Goal: Transaction & Acquisition: Purchase product/service

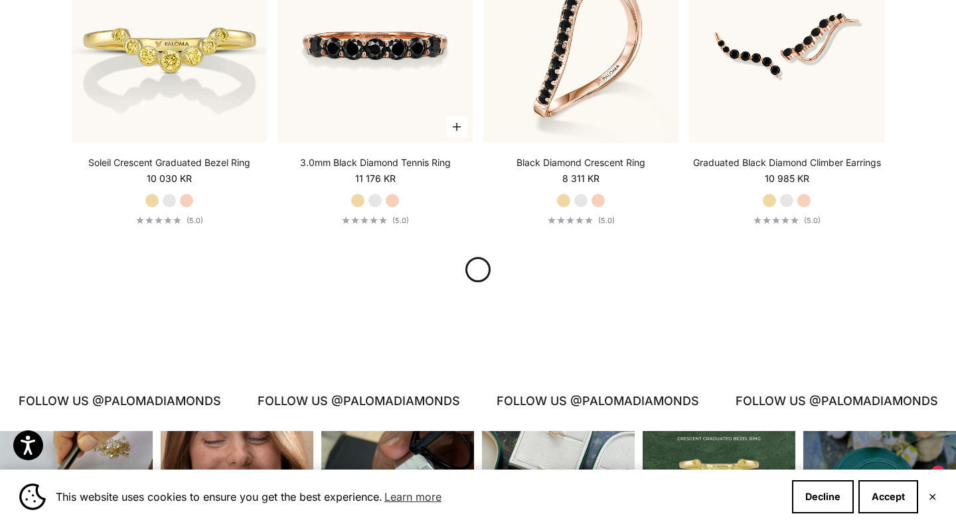
scroll to position [1587, 0]
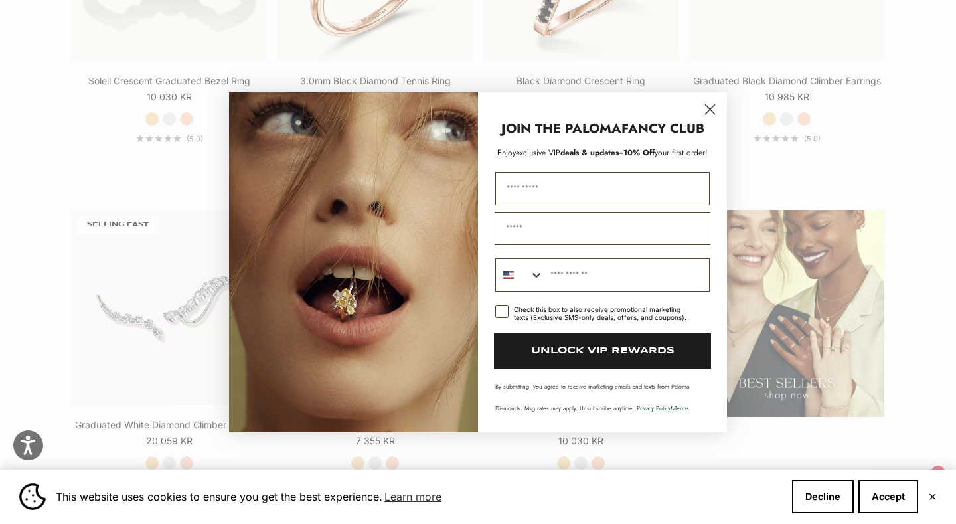
click at [715, 106] on circle "Close dialog" at bounding box center [710, 109] width 22 height 22
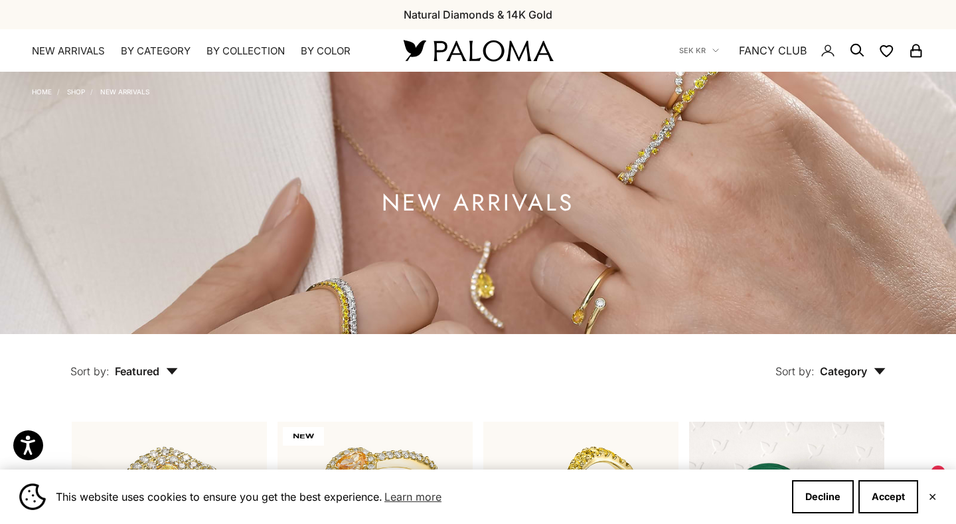
scroll to position [0, 0]
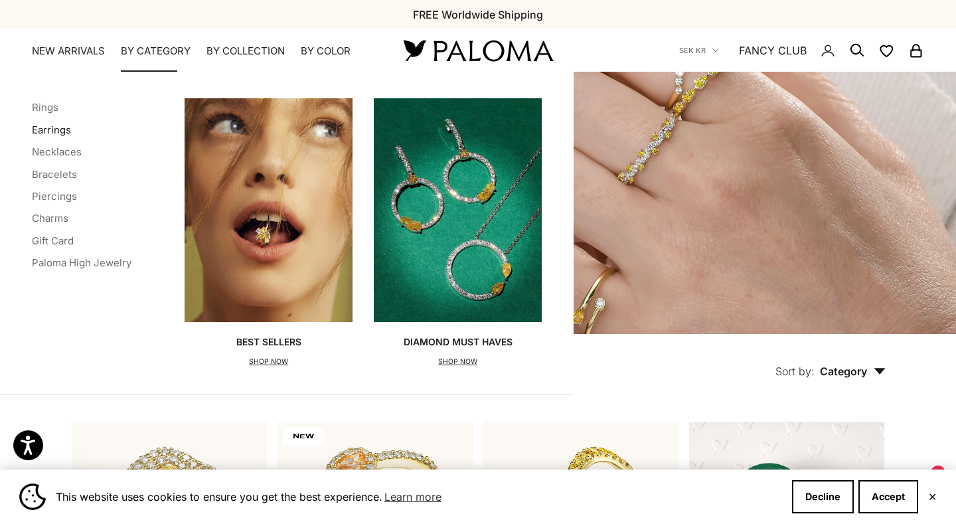
click at [64, 130] on link "Earrings" at bounding box center [51, 129] width 39 height 13
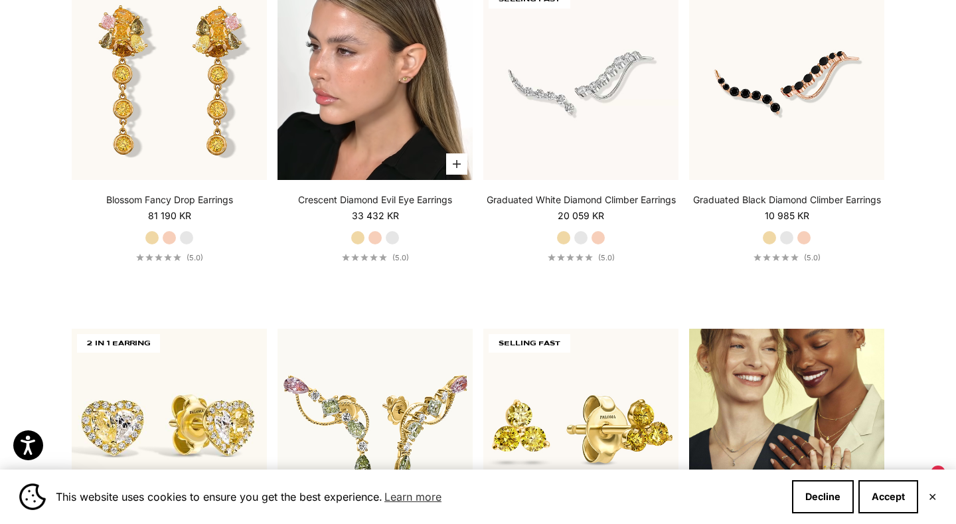
scroll to position [1538, 0]
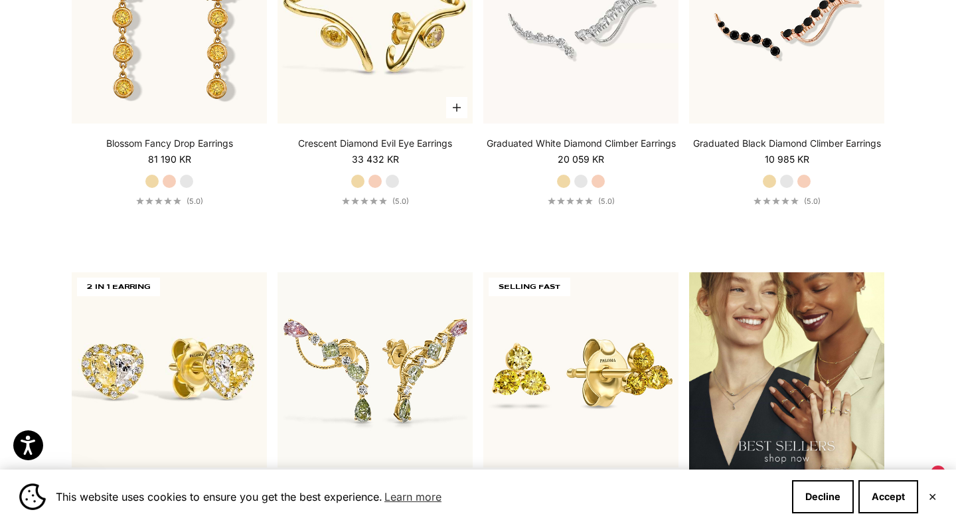
click at [391, 182] on label "White Gold" at bounding box center [392, 181] width 15 height 15
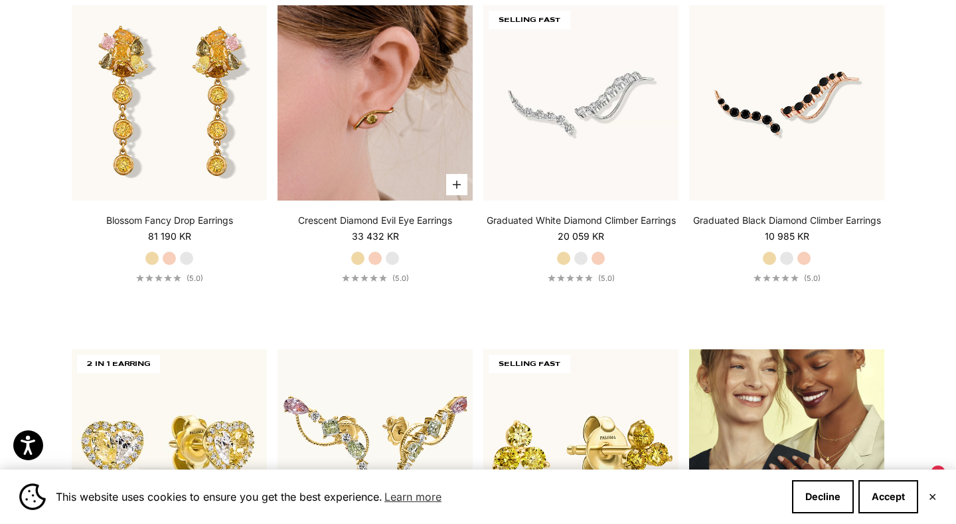
scroll to position [1365, 0]
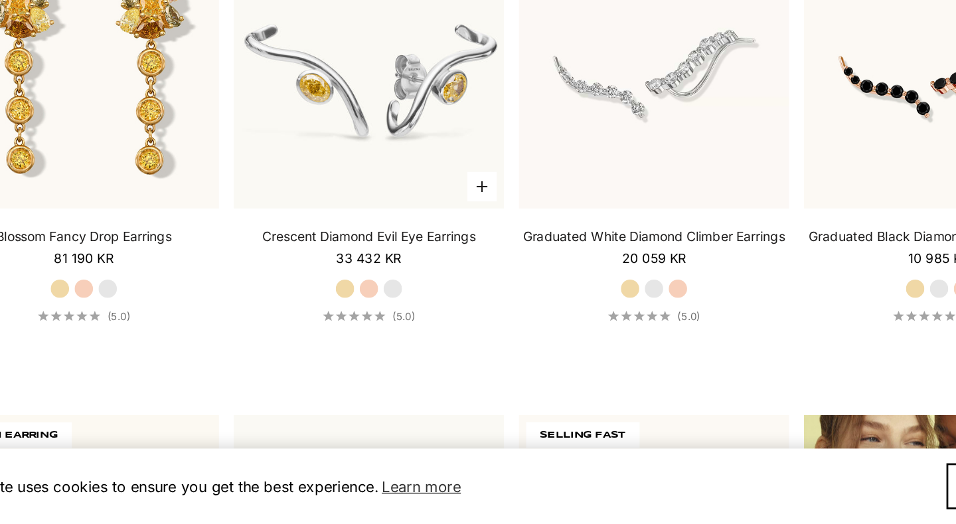
click at [368, 346] on label "Rose Gold" at bounding box center [375, 353] width 15 height 15
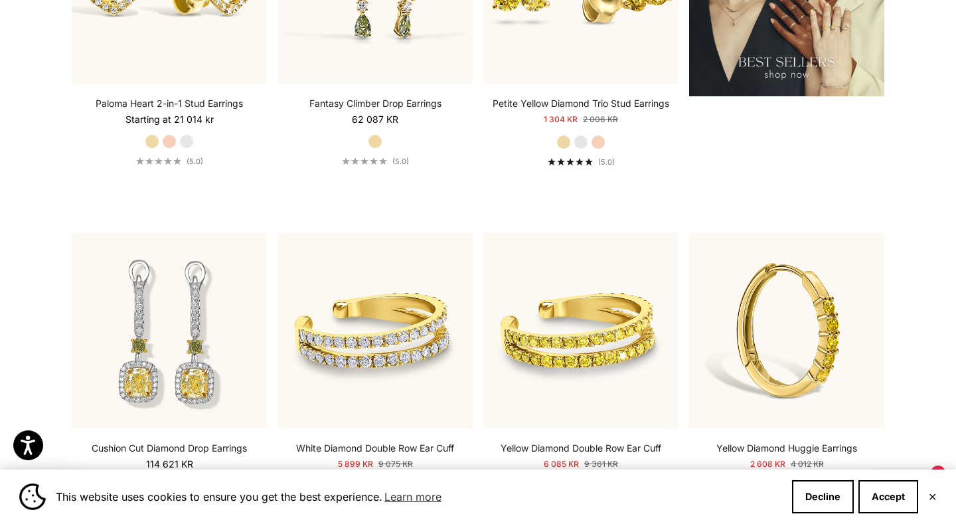
scroll to position [1801, 0]
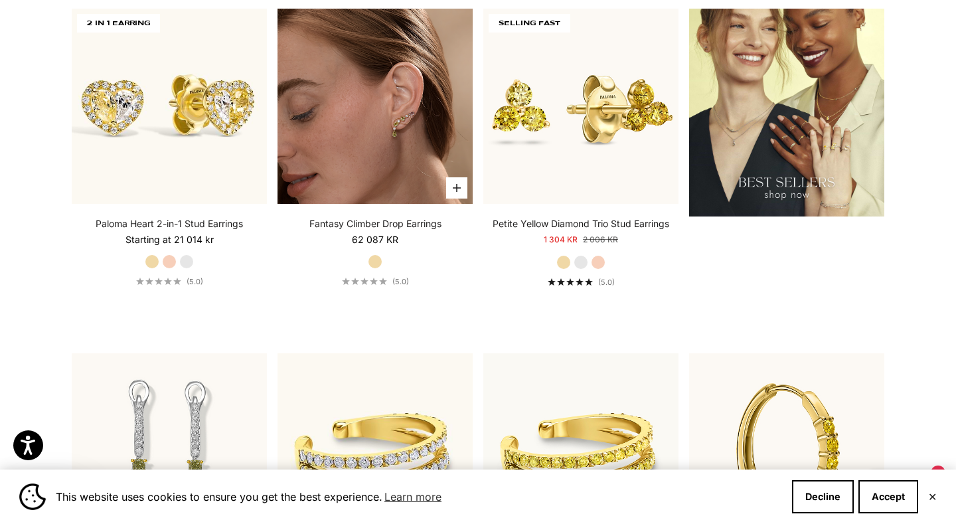
click at [398, 130] on img at bounding box center [374, 106] width 195 height 195
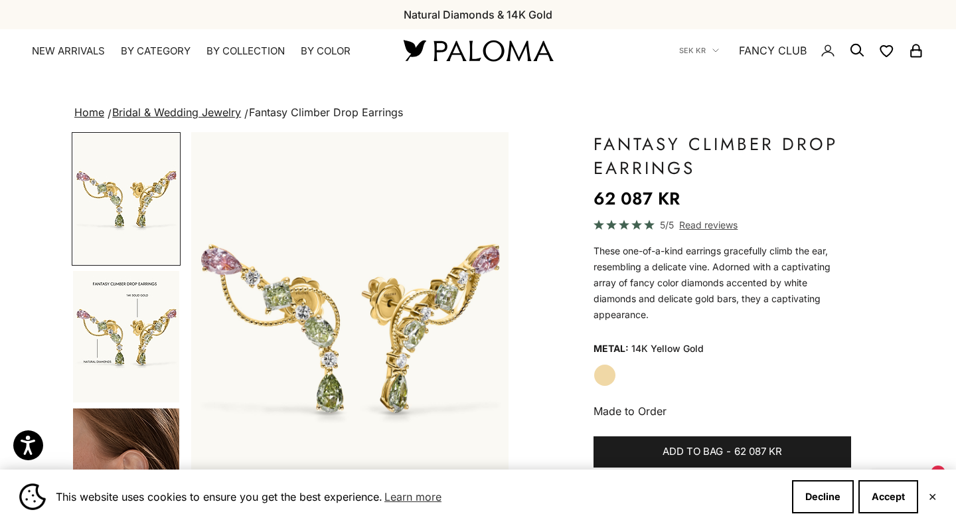
scroll to position [177, 0]
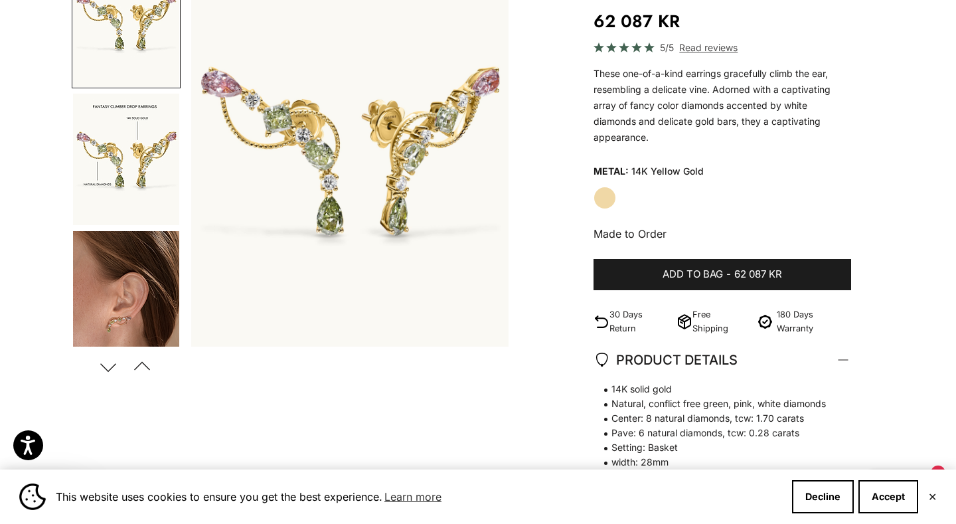
click at [127, 290] on img "Go to item 3" at bounding box center [126, 296] width 106 height 131
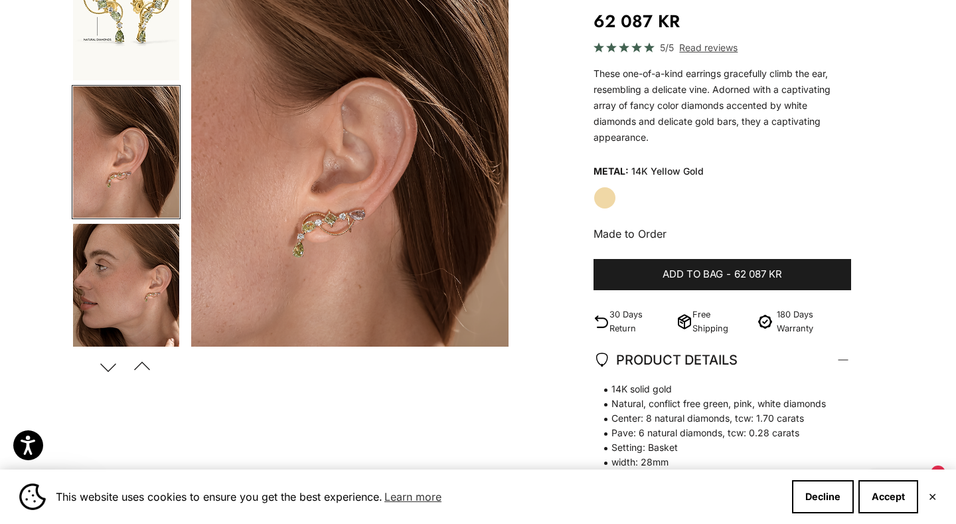
scroll to position [0, 666]
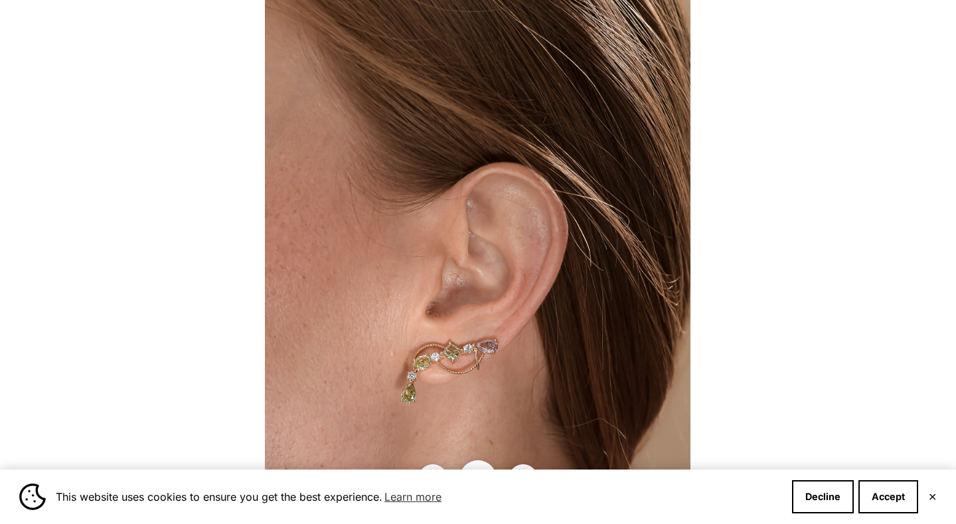
click at [832, 173] on div at bounding box center [478, 262] width 956 height 524
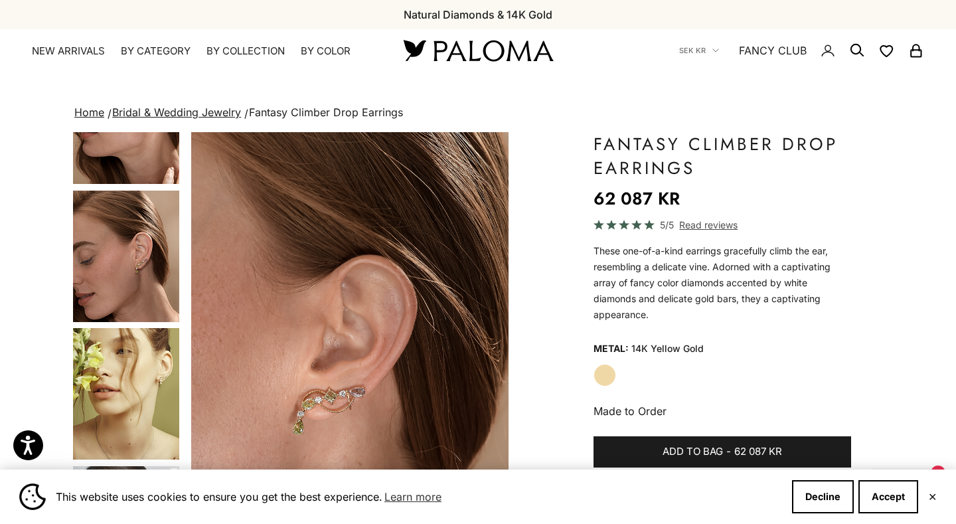
scroll to position [0, 0]
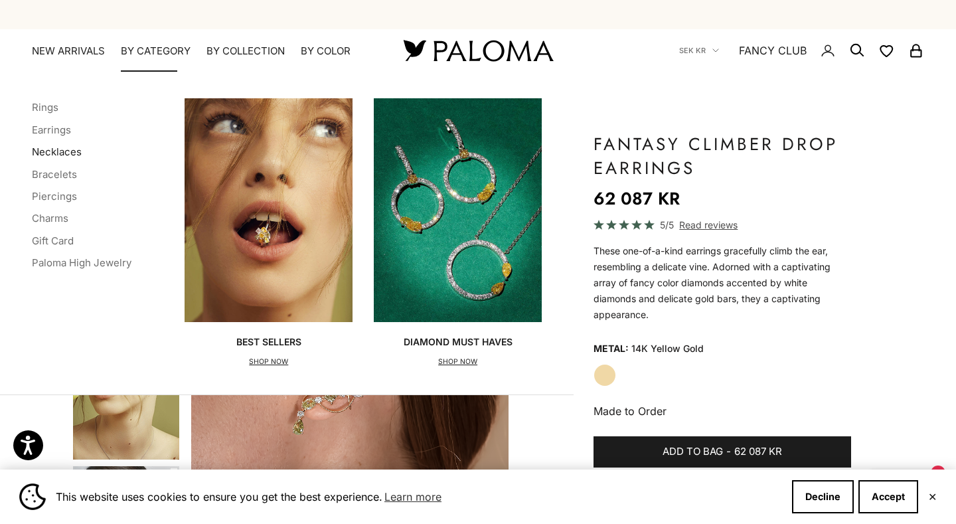
click at [59, 149] on link "Necklaces" at bounding box center [57, 151] width 50 height 13
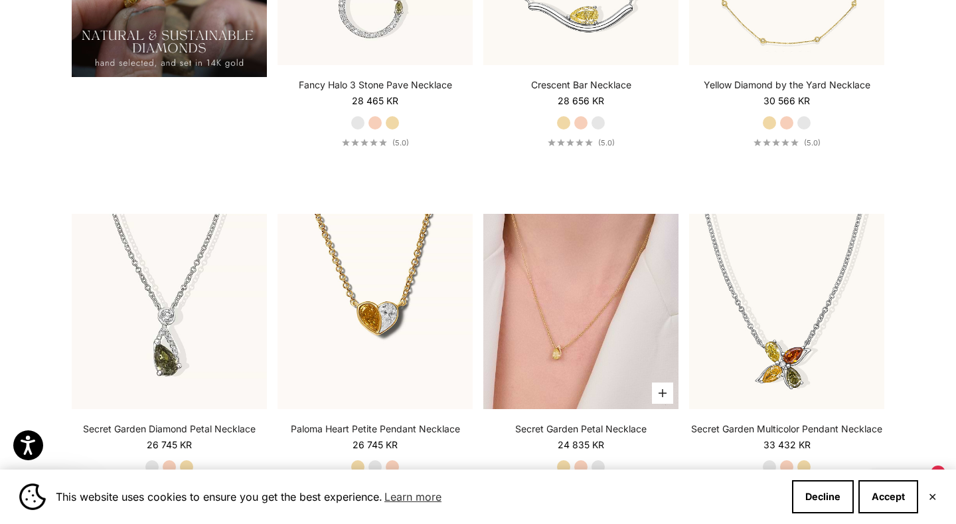
scroll to position [1246, 0]
